Goal: Task Accomplishment & Management: Manage account settings

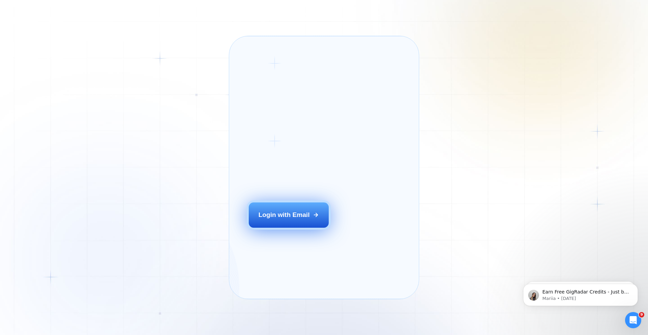
click at [316, 228] on button "Login with Email" at bounding box center [289, 215] width 80 height 25
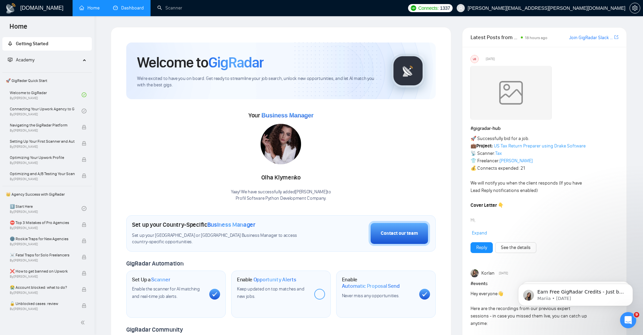
click at [142, 11] on link "Dashboard" at bounding box center [128, 8] width 31 height 6
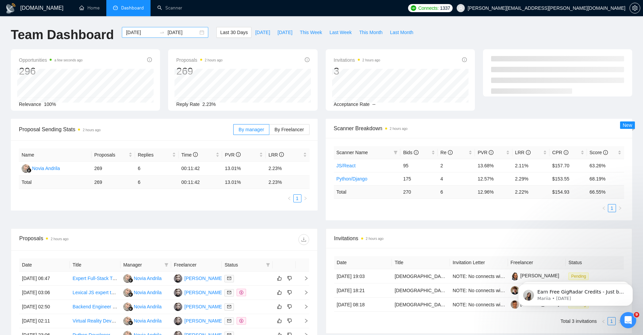
click at [203, 33] on div "[DATE] [DATE]" at bounding box center [165, 32] width 86 height 11
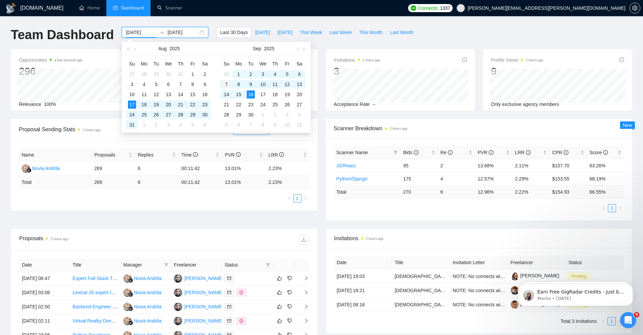
type input "[DATE]"
click at [228, 85] on div "7" at bounding box center [227, 84] width 8 height 8
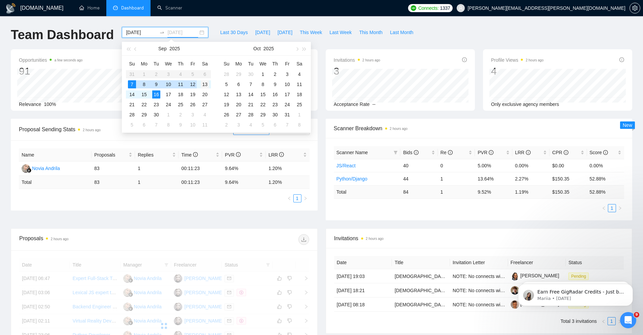
type input "[DATE]"
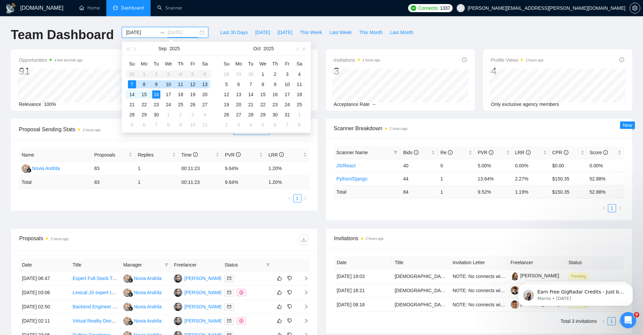
click at [202, 84] on div "13" at bounding box center [205, 84] width 8 height 8
